Goal: Register for event/course

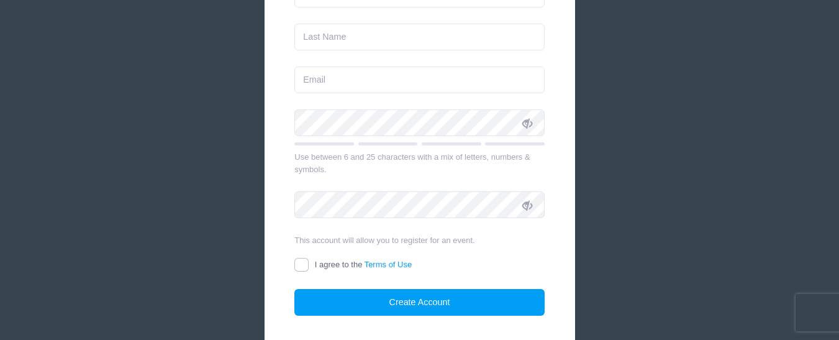
scroll to position [273, 0]
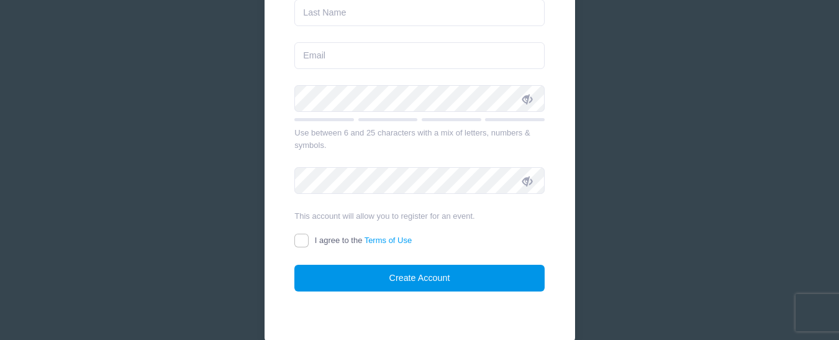
click at [429, 273] on button "Create Account" at bounding box center [419, 277] width 250 height 27
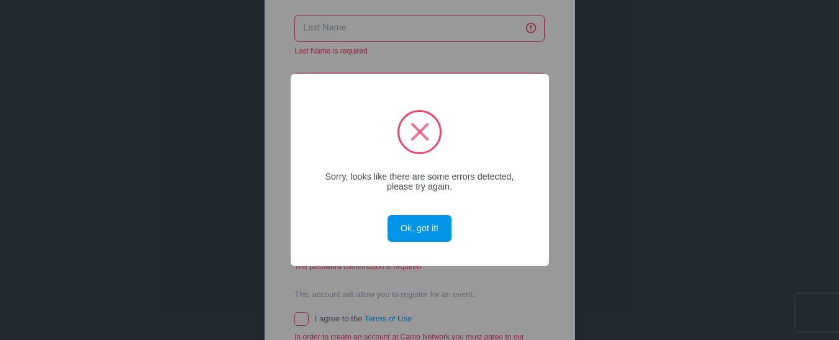
click at [416, 220] on button "Ok, got it!" at bounding box center [418, 228] width 63 height 27
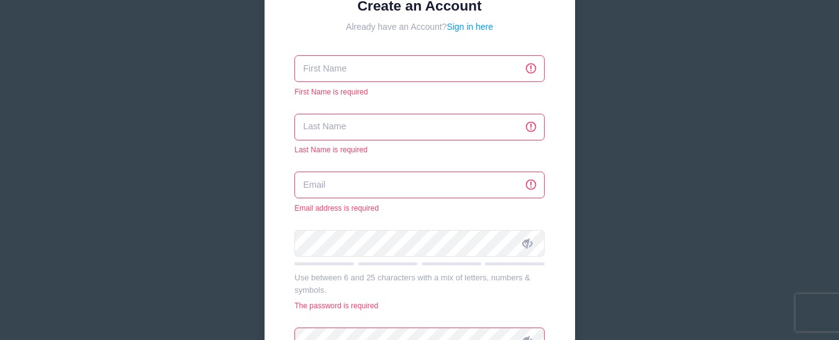
scroll to position [149, 0]
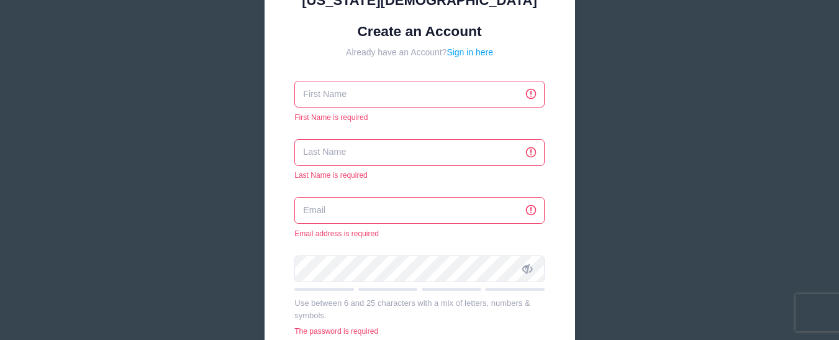
click at [311, 91] on input "text" at bounding box center [419, 94] width 250 height 27
type input "[PERSON_NAME]"
type input "[EMAIL_ADDRESS][DOMAIN_NAME]"
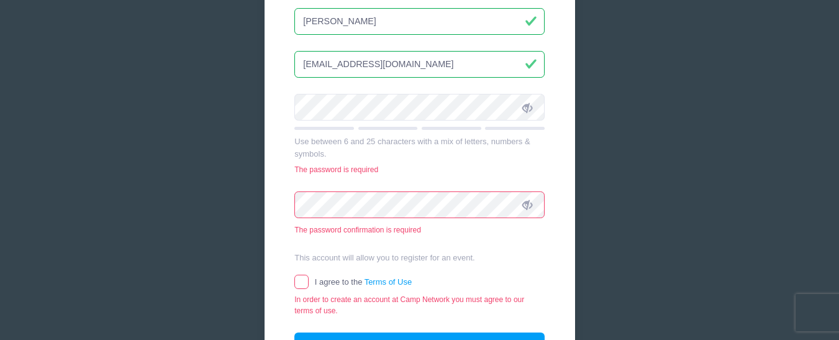
scroll to position [273, 0]
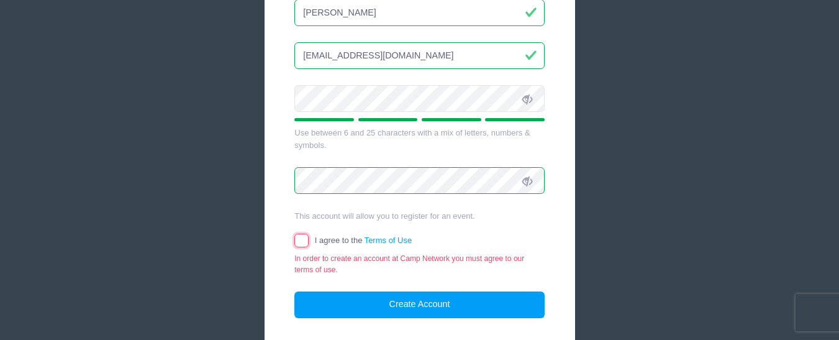
click at [299, 240] on input "I agree to the Terms of Use" at bounding box center [301, 240] width 14 height 14
checkbox input "true"
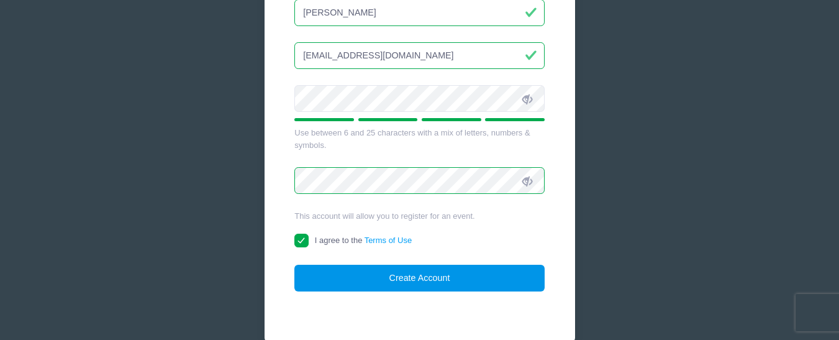
click at [421, 275] on button "Create Account" at bounding box center [419, 277] width 250 height 27
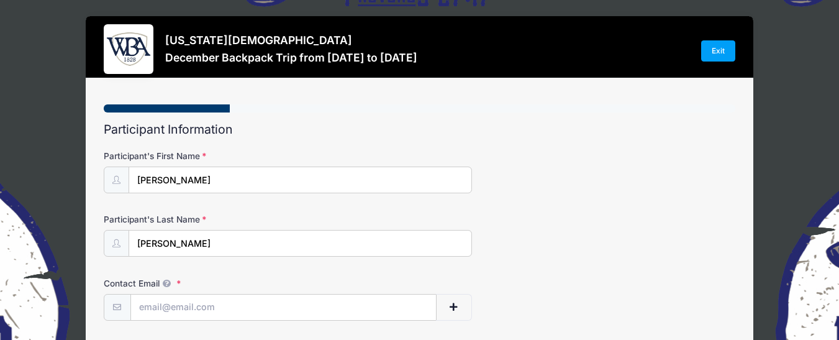
select select
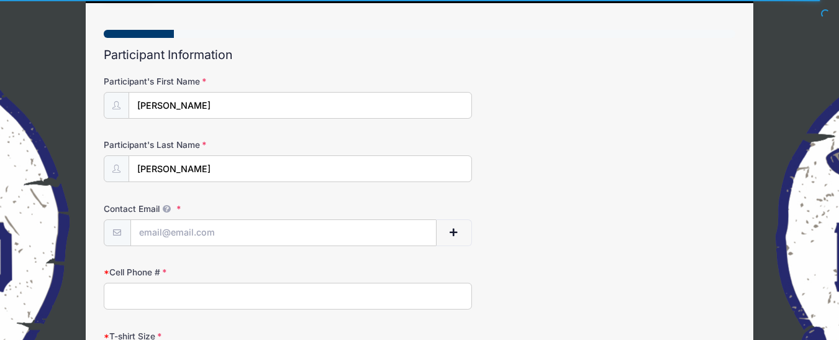
scroll to position [99, 0]
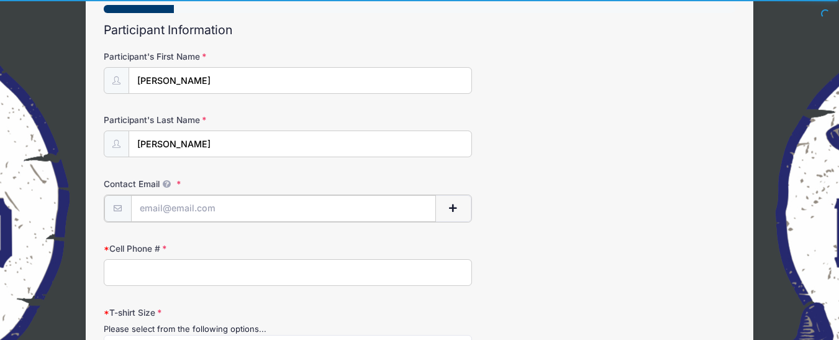
click at [141, 205] on input "Contact Email" at bounding box center [283, 208] width 305 height 27
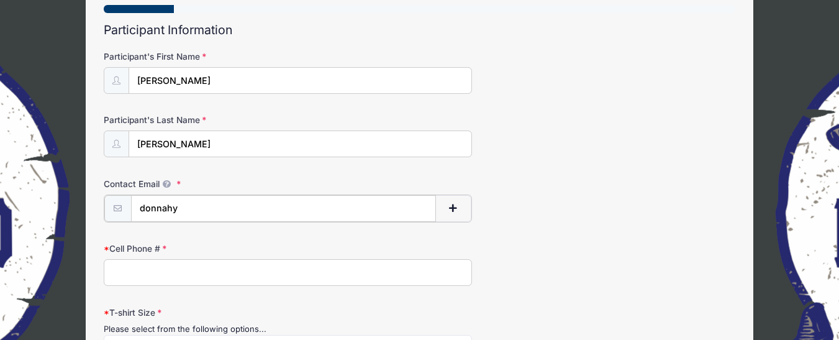
type input "[EMAIL_ADDRESS][DOMAIN_NAME]"
type input "7064731579"
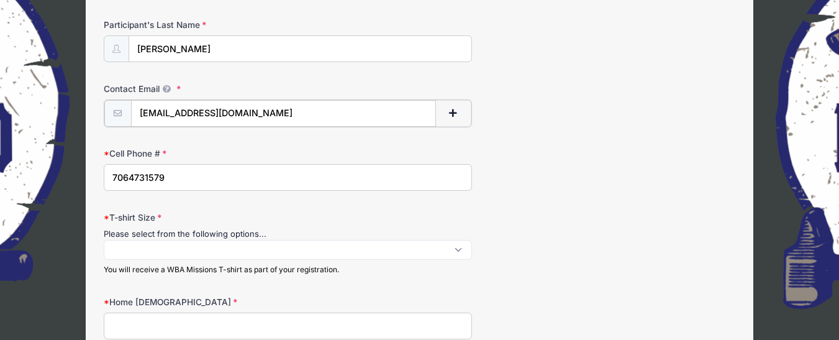
scroll to position [199, 0]
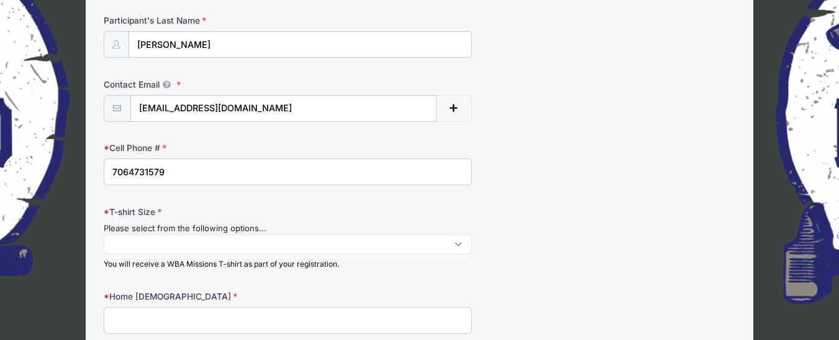
click at [172, 207] on label "T-shirt Size" at bounding box center [209, 211] width 210 height 12
click at [172, 233] on select "S M L XL XXL XXXL" at bounding box center [437, 233] width 668 height 1
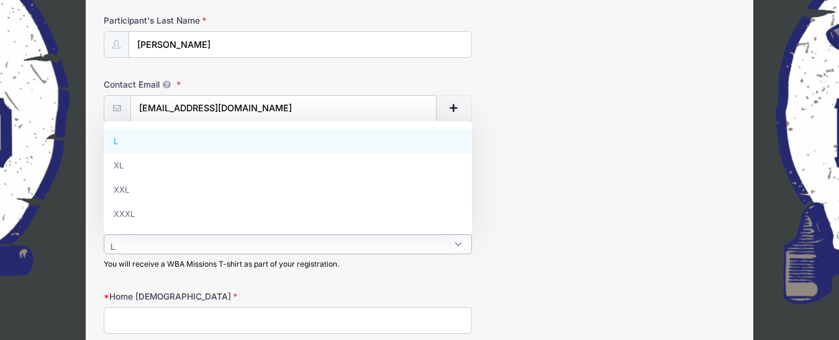
type textarea "L"
select select "L"
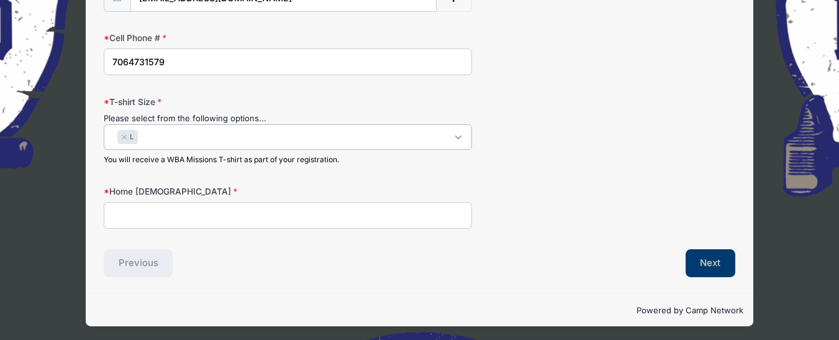
scroll to position [311, 0]
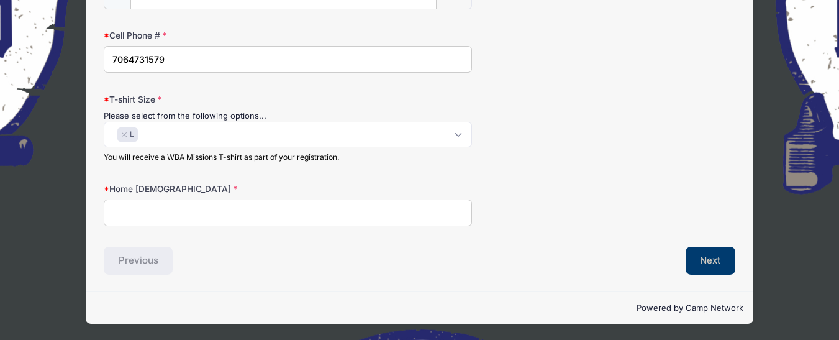
click at [122, 215] on input "Home Church" at bounding box center [288, 212] width 368 height 27
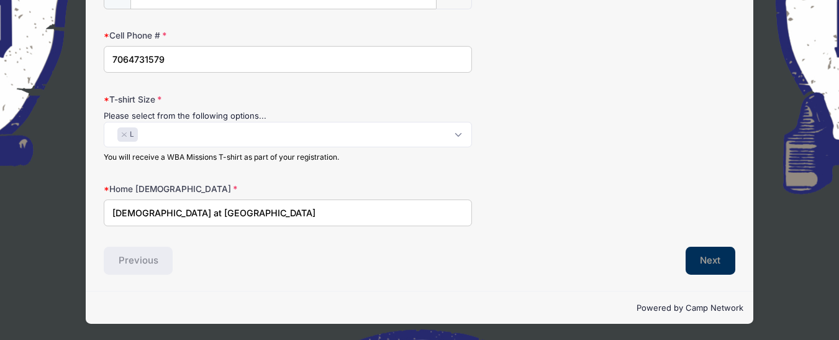
type input "Lakeside Church at Lake Oconee"
click at [709, 258] on button "Next" at bounding box center [710, 260] width 50 height 29
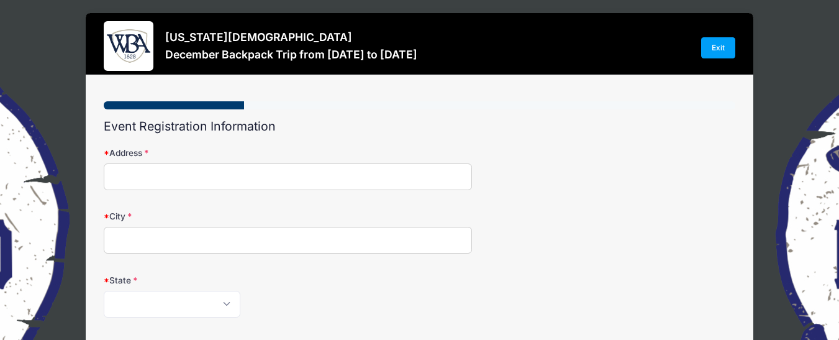
scroll to position [0, 0]
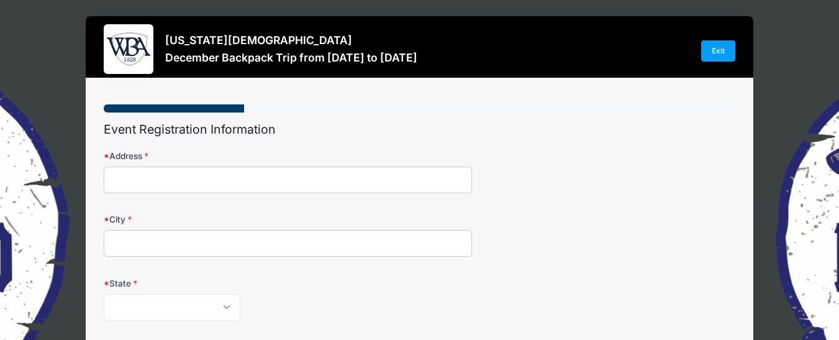
click at [120, 171] on input "Address" at bounding box center [288, 179] width 368 height 27
type input "124 Phoenix Drive"
type input "Eatonton"
select select "GA"
type input "31024"
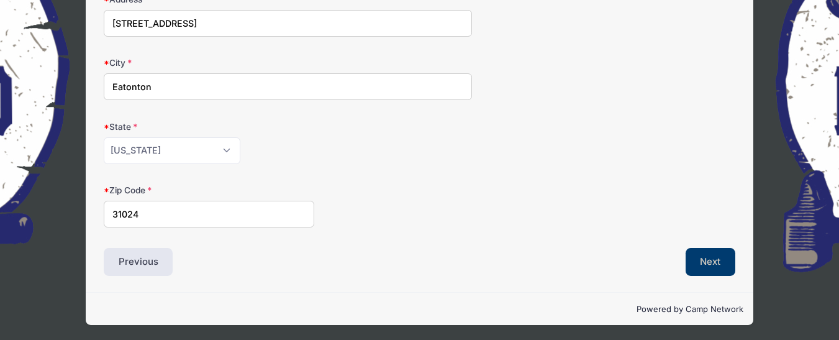
scroll to position [158, 0]
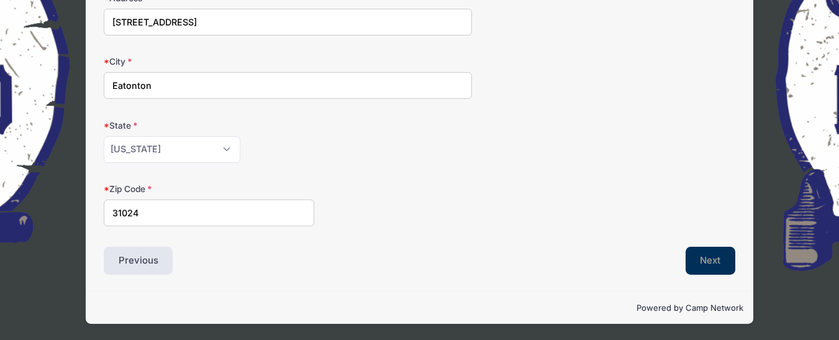
click at [712, 258] on button "Next" at bounding box center [710, 260] width 50 height 29
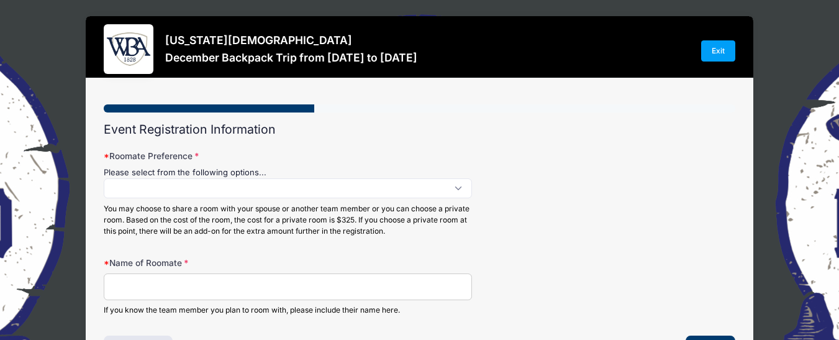
scroll to position [1, 0]
click at [120, 190] on span at bounding box center [288, 188] width 368 height 20
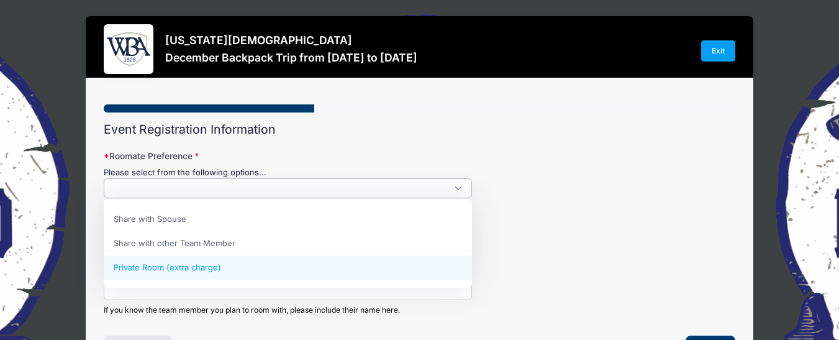
select select "Private Room (extra charge)"
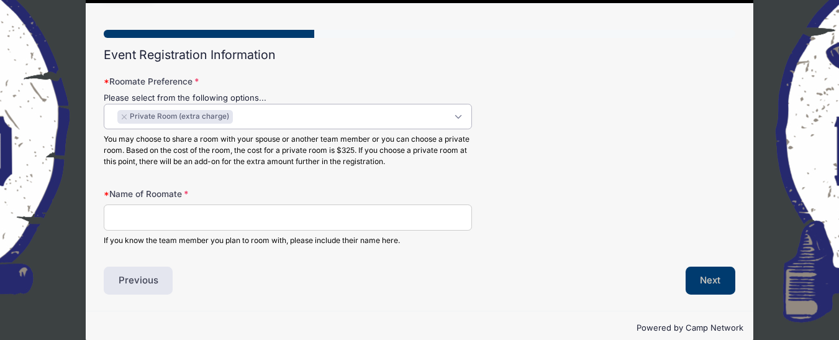
scroll to position [94, 0]
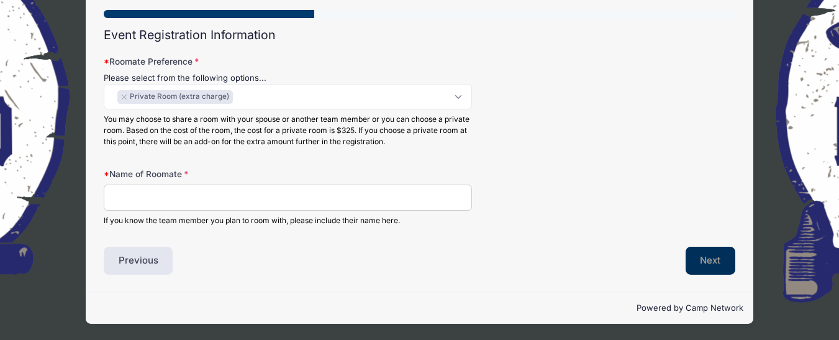
click at [706, 262] on button "Next" at bounding box center [710, 260] width 50 height 29
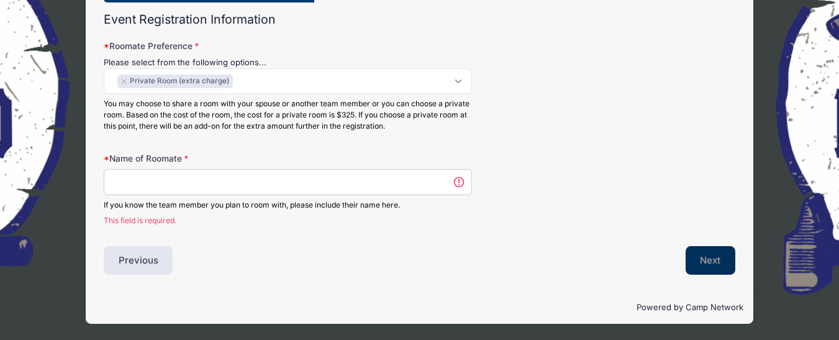
scroll to position [0, 0]
click at [117, 185] on input "Name of Roomate" at bounding box center [288, 182] width 368 height 27
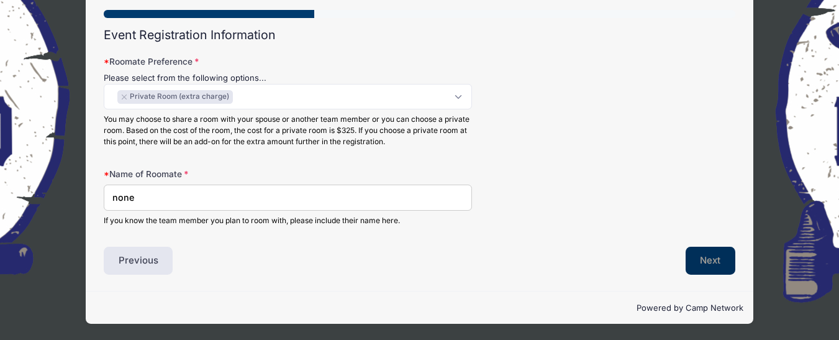
type input "none"
click at [695, 257] on button "Next" at bounding box center [710, 260] width 50 height 29
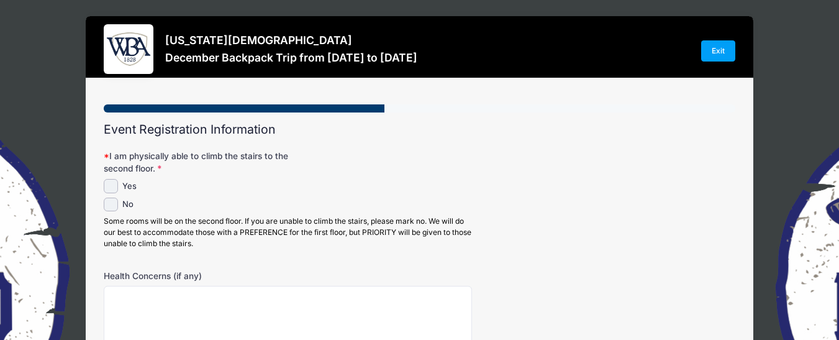
scroll to position [0, 0]
click at [111, 185] on input "Yes" at bounding box center [111, 186] width 14 height 14
checkbox input "true"
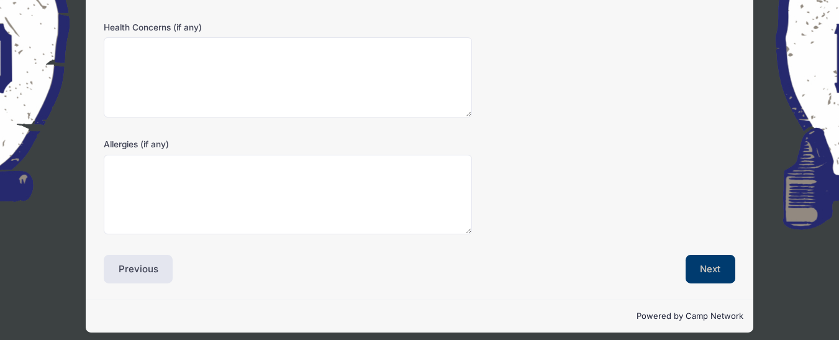
scroll to position [257, 0]
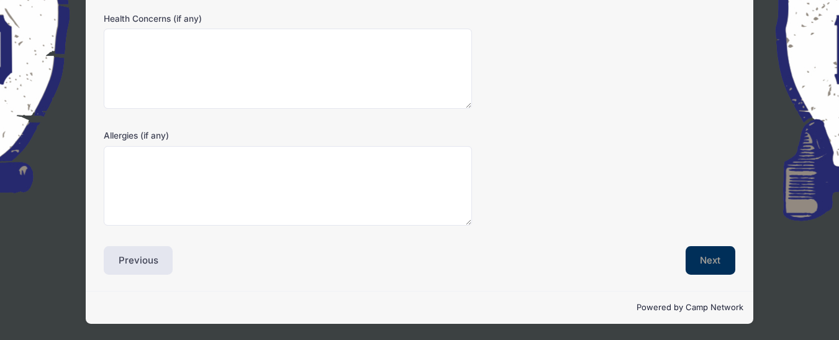
click at [707, 258] on button "Next" at bounding box center [710, 260] width 50 height 29
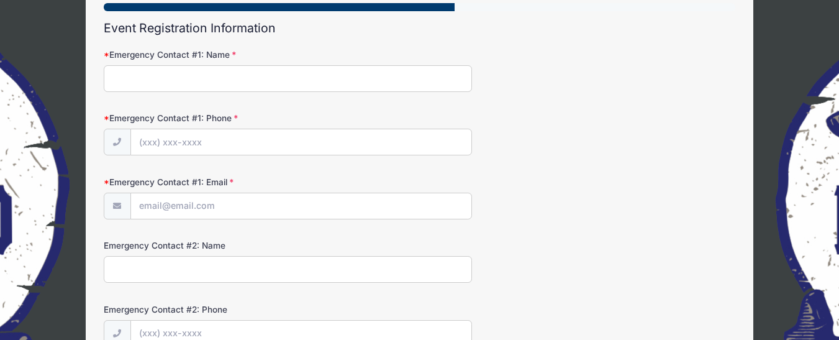
scroll to position [0, 0]
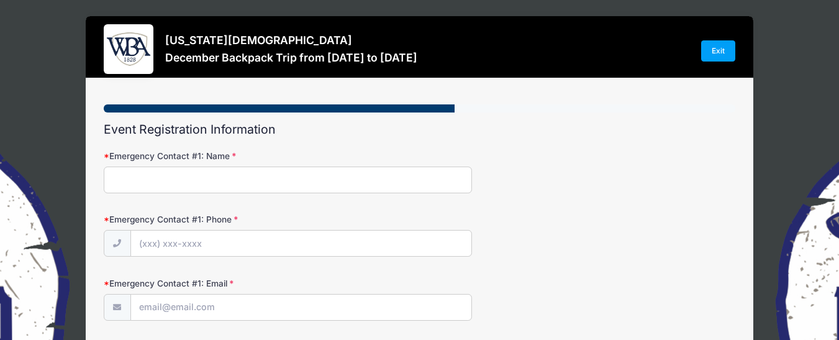
click at [110, 177] on input "Emergency Contact #1: Name" at bounding box center [288, 179] width 368 height 27
type input "Valerie Ifland"
click at [144, 243] on input "Emergency Contact #1: Phone" at bounding box center [301, 243] width 340 height 27
type input "(706) 202-5191"
click at [147, 304] on input "Emergency Contact #1: Email" at bounding box center [301, 307] width 340 height 27
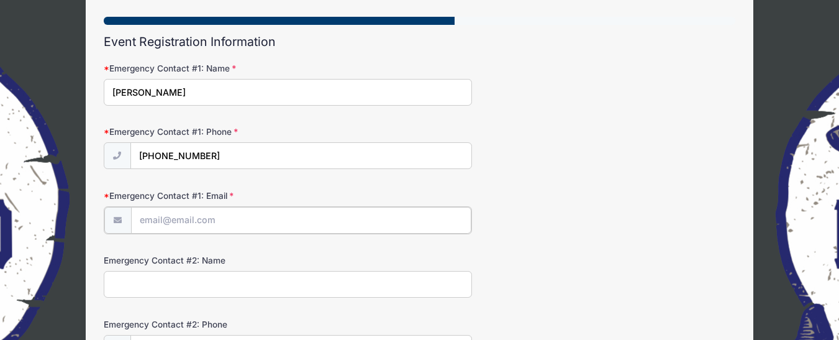
scroll to position [99, 0]
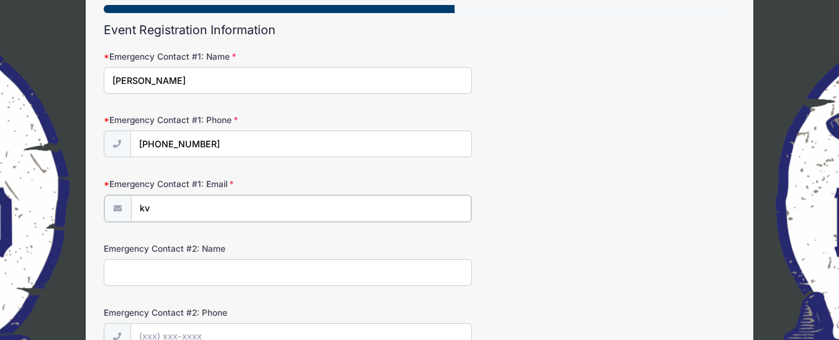
type input "k"
type input "valgatlin@gmail.com"
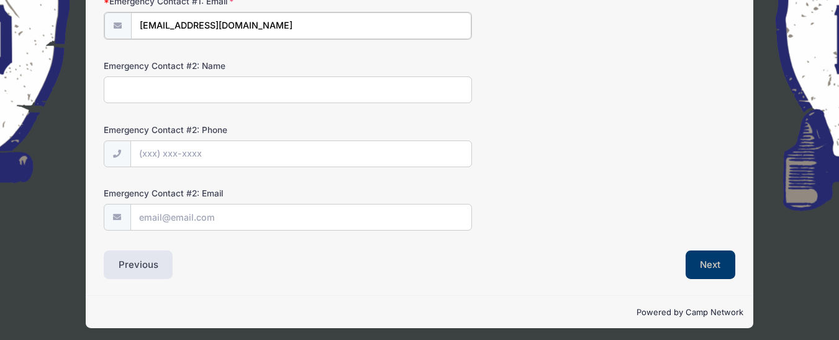
scroll to position [286, 0]
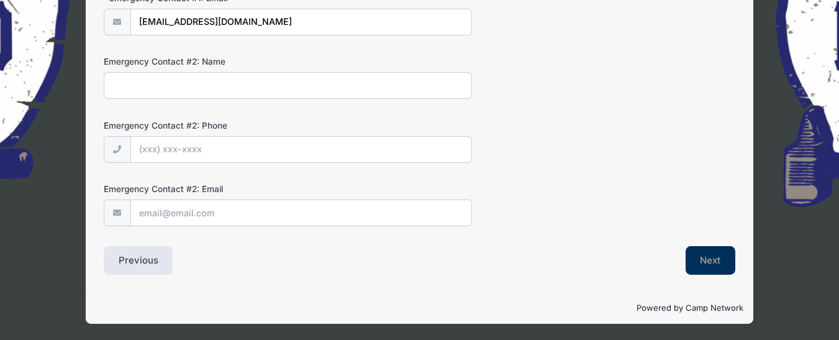
click at [715, 256] on button "Next" at bounding box center [710, 260] width 50 height 29
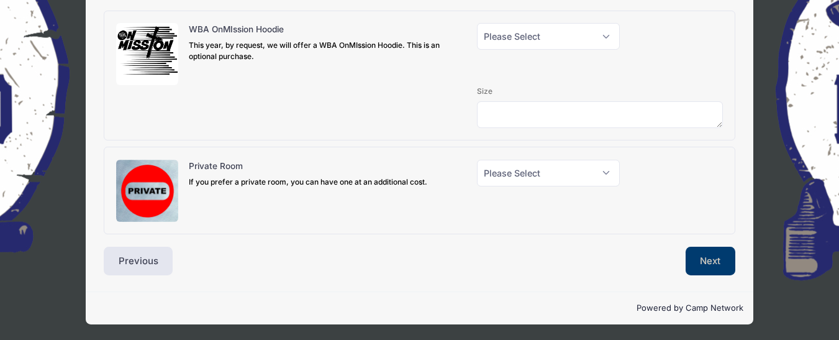
scroll to position [140, 0]
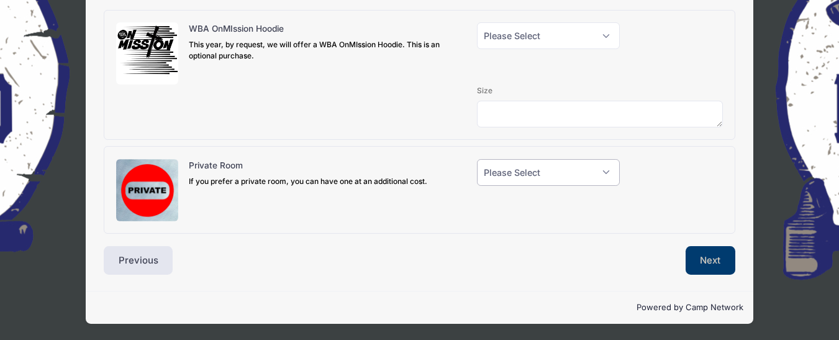
click at [607, 174] on select "Please Select Yes (+$150.00) No" at bounding box center [548, 172] width 142 height 27
select select "1"
click at [477, 159] on select "Please Select Yes (+$150.00) No" at bounding box center [548, 172] width 142 height 27
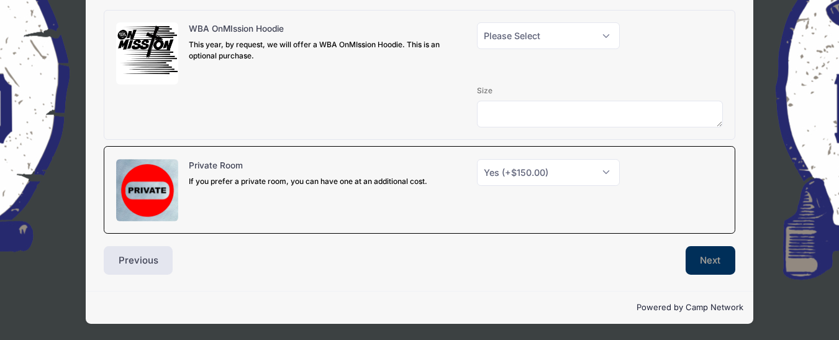
click at [702, 255] on button "Next" at bounding box center [710, 260] width 50 height 29
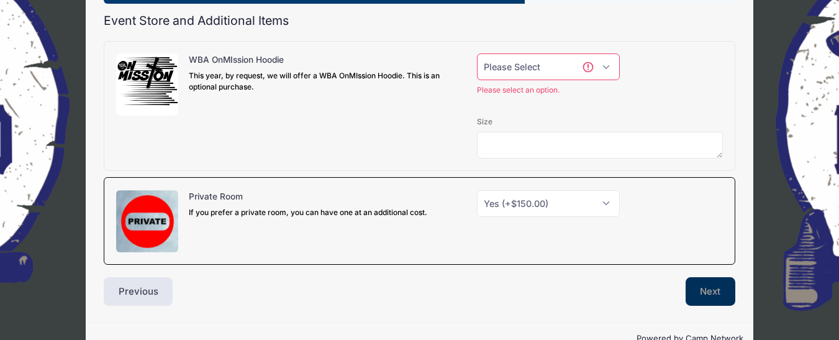
scroll to position [81, 0]
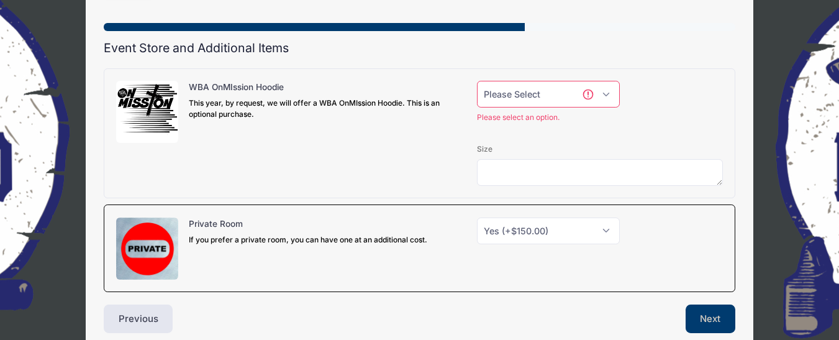
click at [605, 95] on select "Please Select Yes (+$40.00) No" at bounding box center [548, 94] width 142 height 27
select select "1"
click at [477, 81] on select "Please Select Yes (+$40.00) No" at bounding box center [548, 94] width 142 height 27
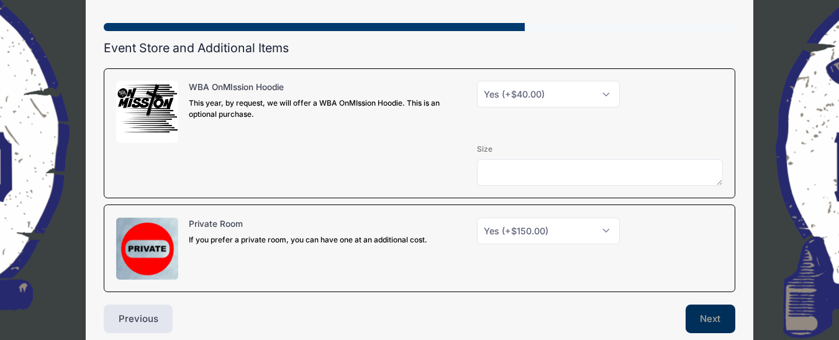
click at [705, 315] on button "Next" at bounding box center [710, 318] width 50 height 29
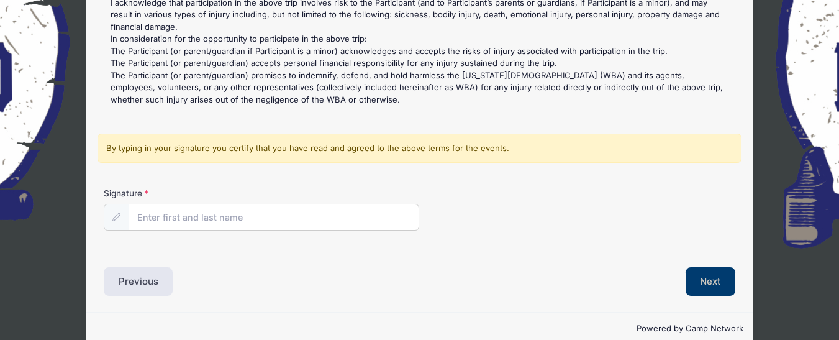
scroll to position [245, 0]
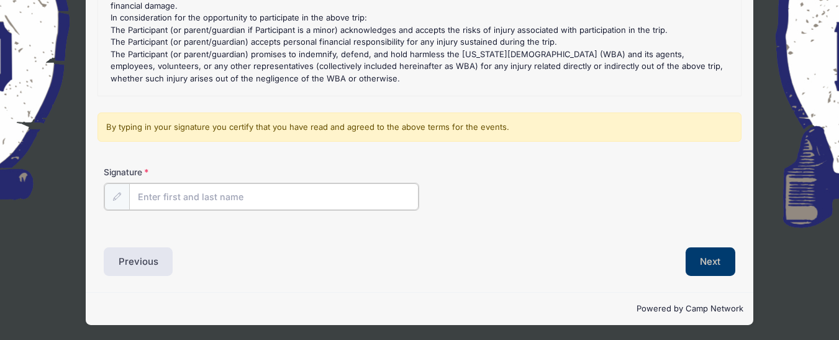
click at [163, 196] on input "Signature" at bounding box center [274, 196] width 290 height 27
type input "j"
type input "Donna Hogan"
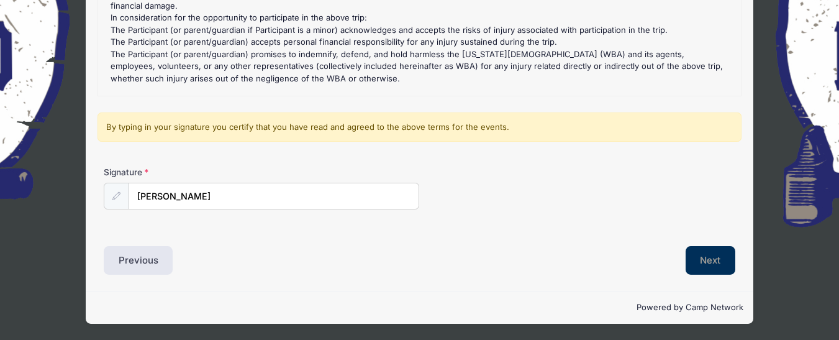
click at [700, 257] on button "Next" at bounding box center [710, 260] width 50 height 29
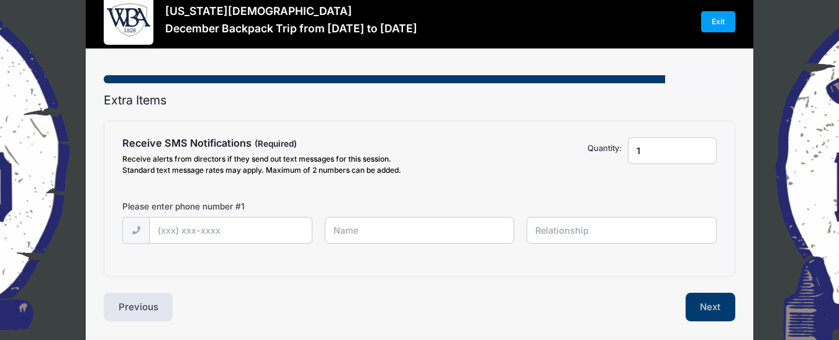
scroll to position [0, 0]
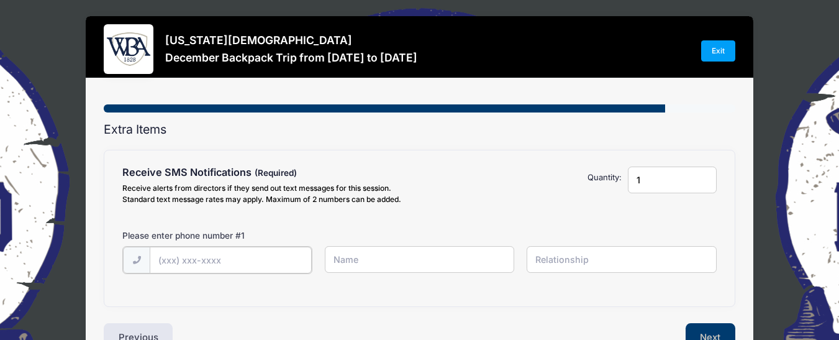
click at [160, 260] on input "text" at bounding box center [231, 259] width 162 height 27
type input "(706) 473-1579"
click at [331, 273] on div "(706) 473-1579" at bounding box center [419, 267] width 606 height 43
click at [331, 260] on input "text" at bounding box center [420, 259] width 190 height 27
type input "d"
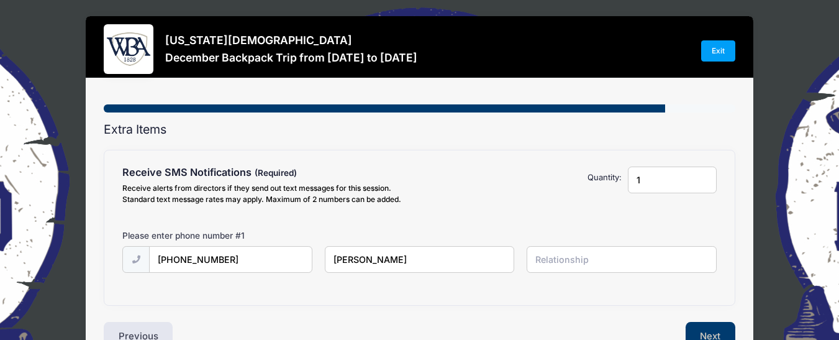
type input "Donna Hogan"
click at [549, 258] on input "text" at bounding box center [621, 259] width 190 height 27
type input "self"
click at [707, 330] on button "Next" at bounding box center [710, 336] width 50 height 29
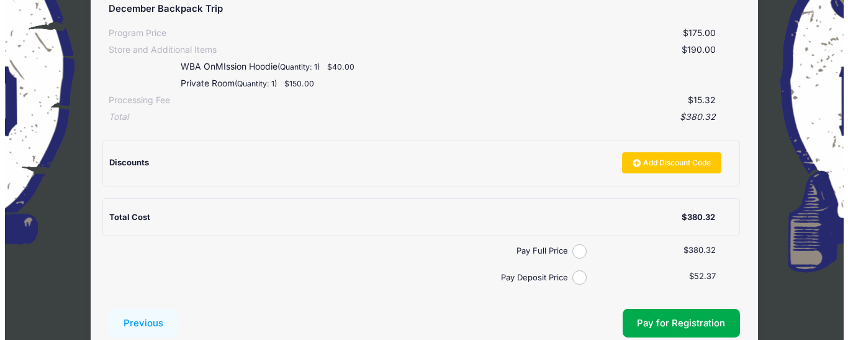
scroll to position [248, 0]
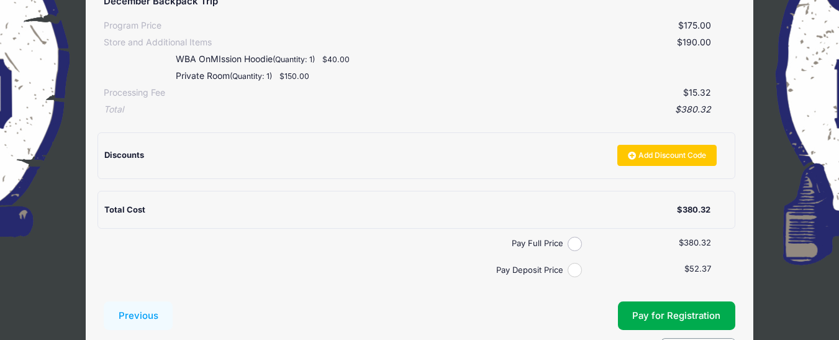
click at [575, 271] on input "Pay Deposit Price" at bounding box center [574, 270] width 14 height 14
radio input "true"
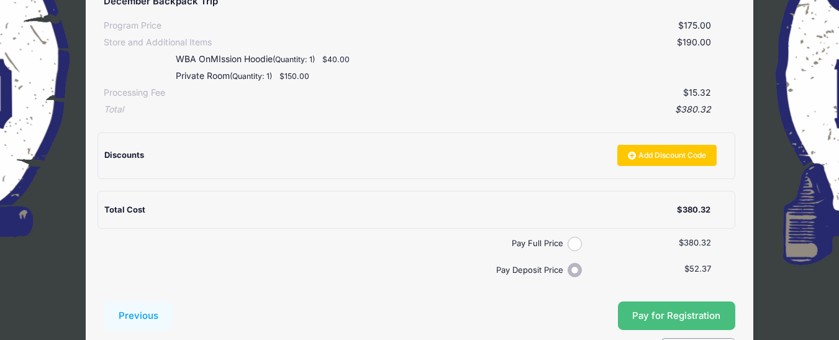
click at [692, 309] on button "Pay for Registration" at bounding box center [677, 315] width 118 height 29
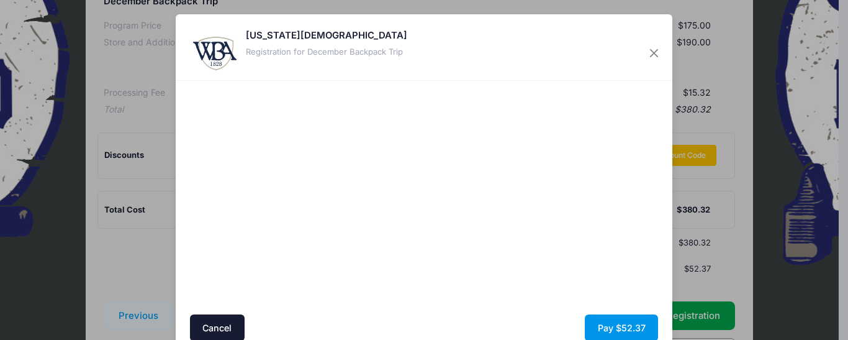
click at [618, 323] on button "Pay $52.37" at bounding box center [621, 327] width 73 height 27
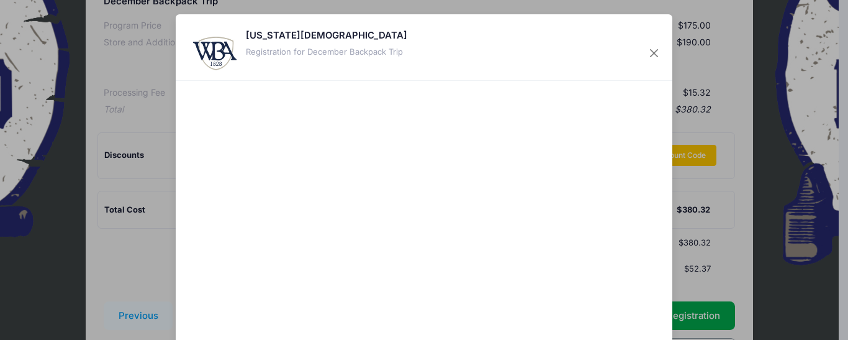
click at [623, 323] on div at bounding box center [544, 251] width 228 height 329
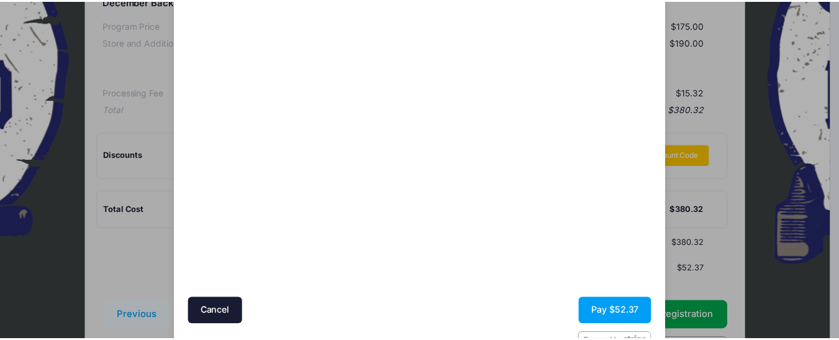
scroll to position [149, 0]
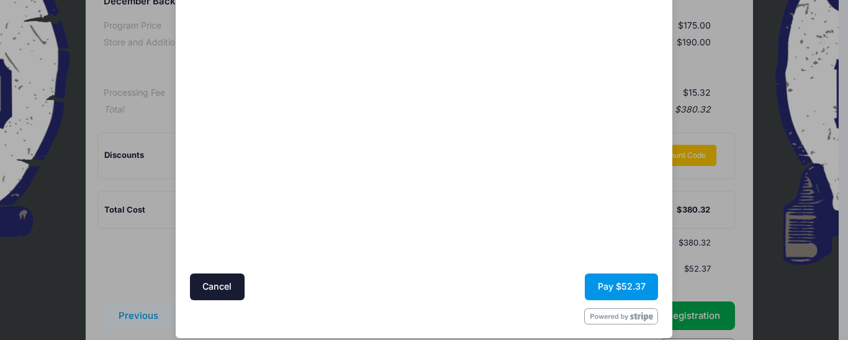
click at [616, 282] on button "Pay $52.37" at bounding box center [621, 286] width 73 height 27
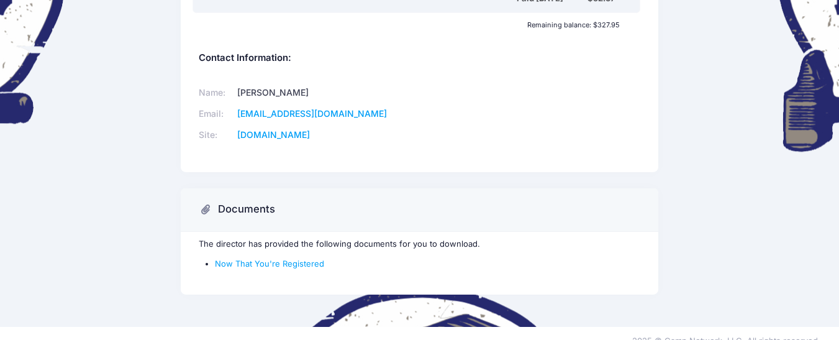
scroll to position [397, 0]
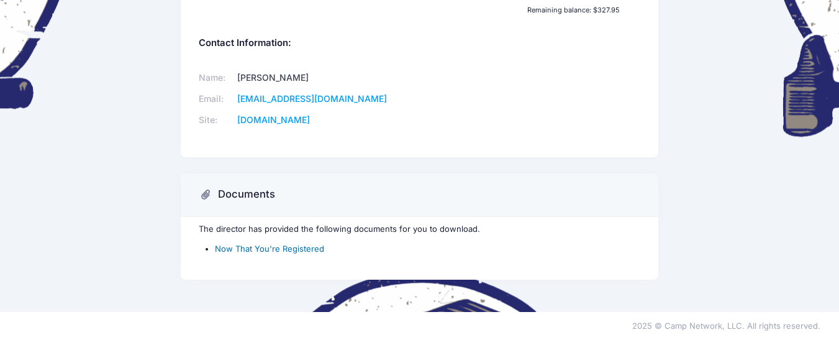
click at [267, 246] on link "Now That You're Registered" at bounding box center [269, 248] width 109 height 10
